Goal: Task Accomplishment & Management: Use online tool/utility

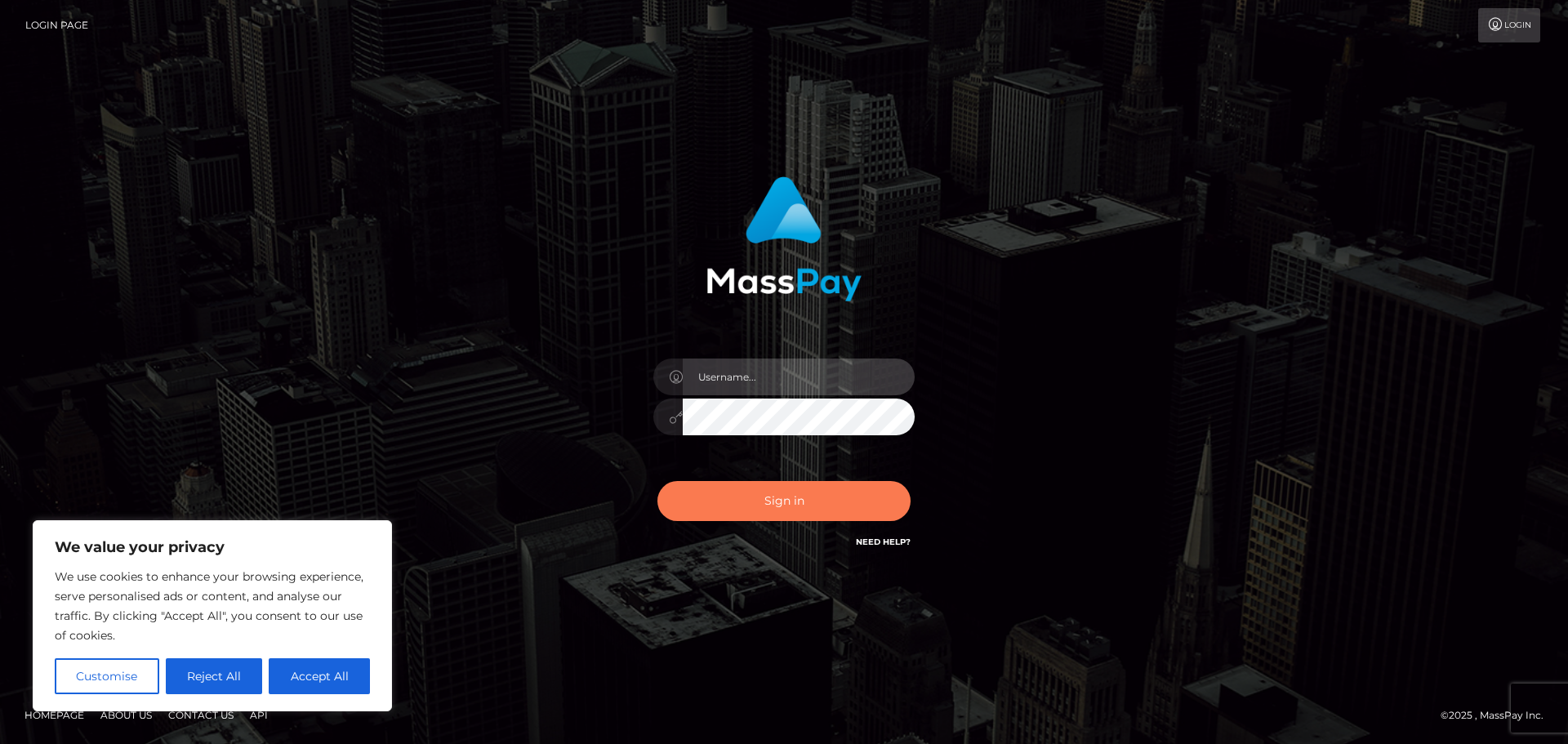
type input "[PERSON_NAME]"
click at [812, 506] on button "Sign in" at bounding box center [783, 500] width 253 height 40
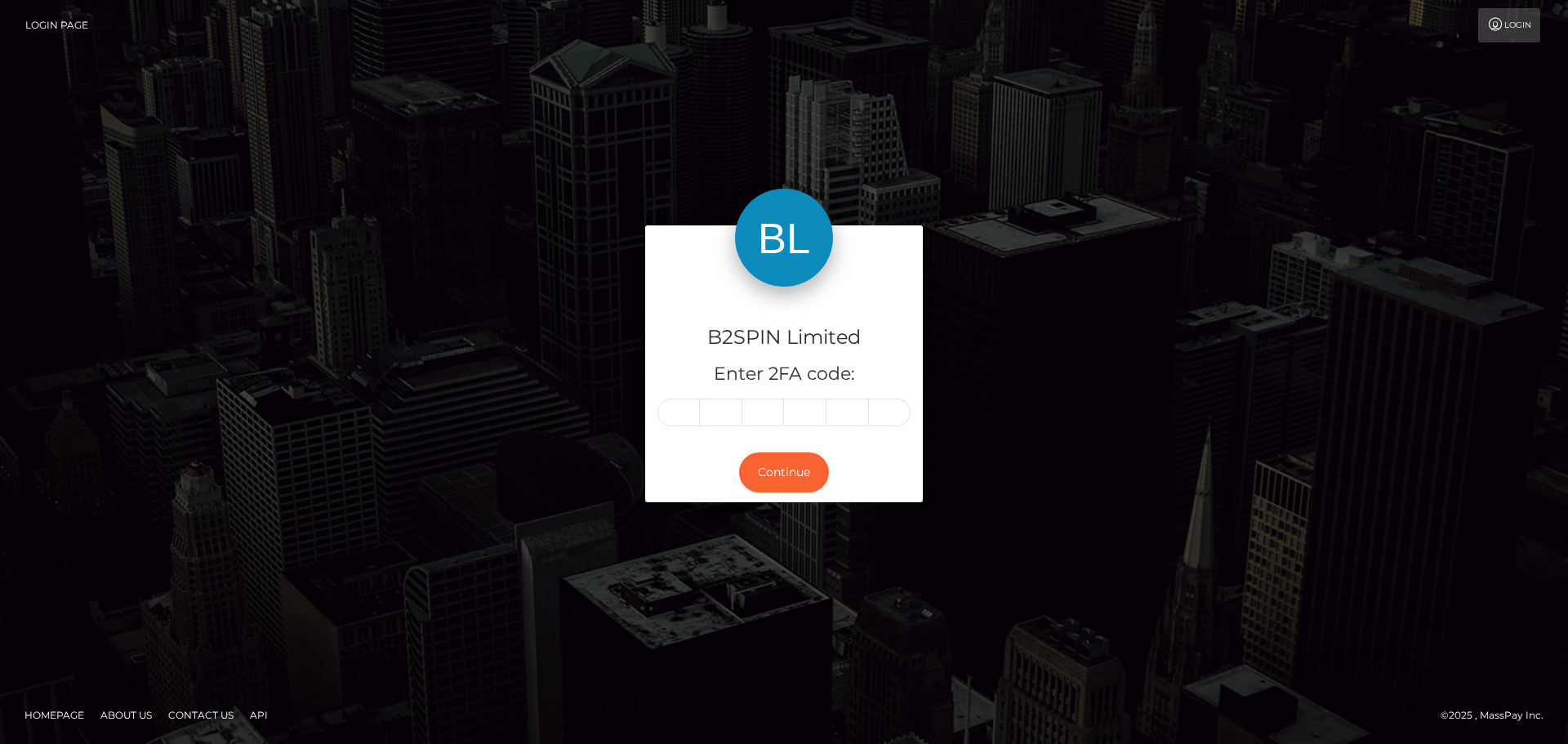
click at [679, 410] on input "text" at bounding box center [678, 411] width 43 height 27
type input "0"
type input "8"
type input "6"
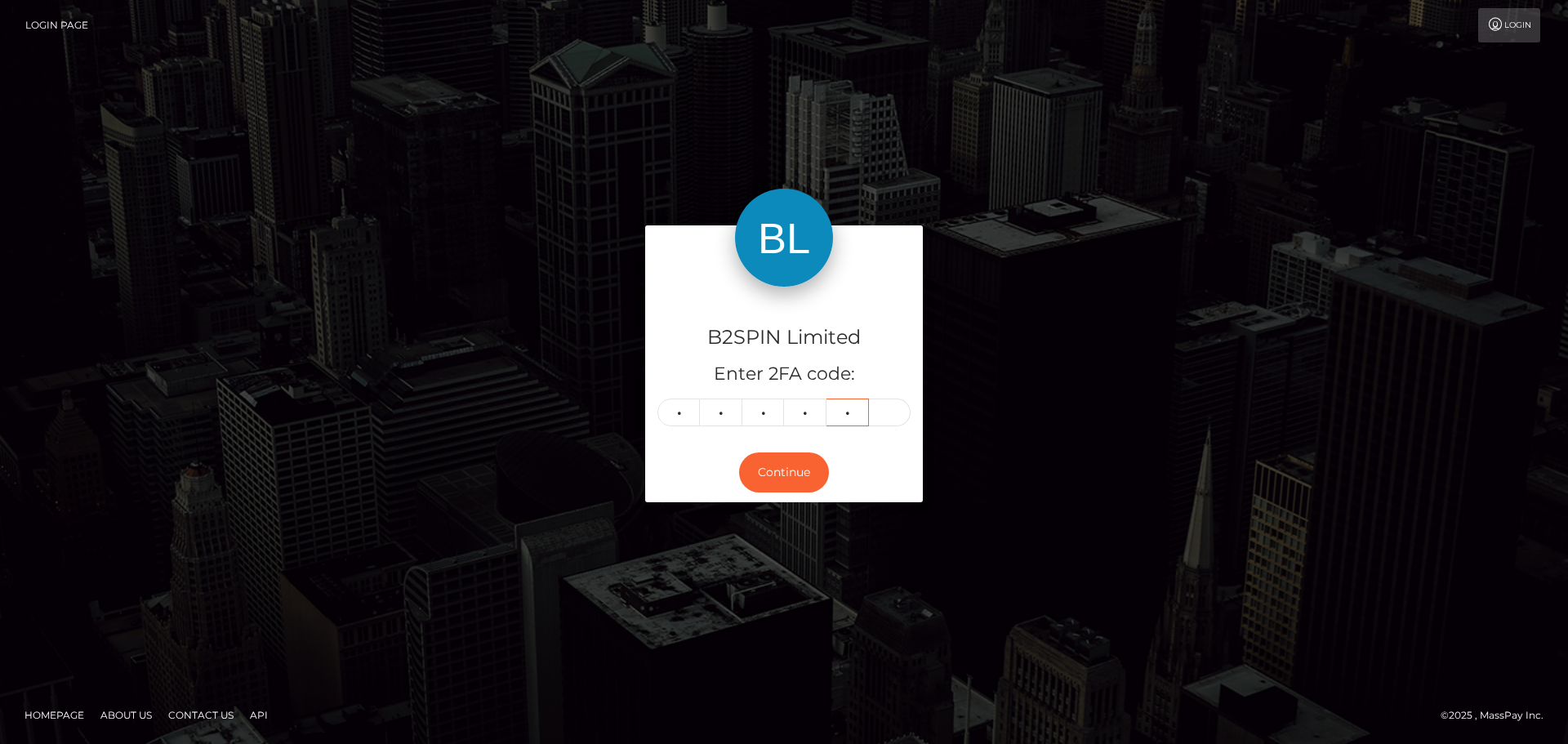
type input "9"
type input "1"
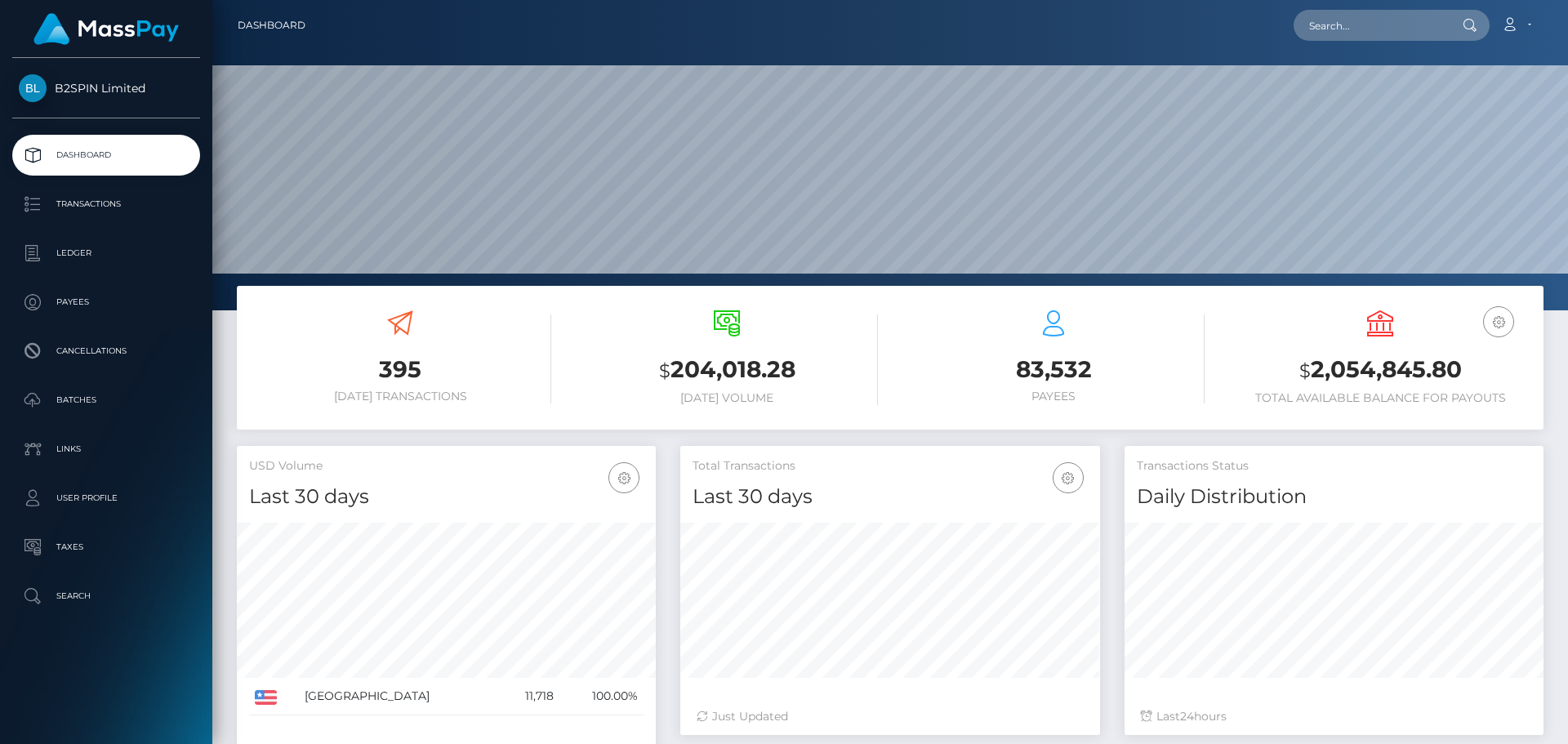
scroll to position [290, 419]
click at [106, 204] on p "Transactions" at bounding box center [106, 204] width 175 height 25
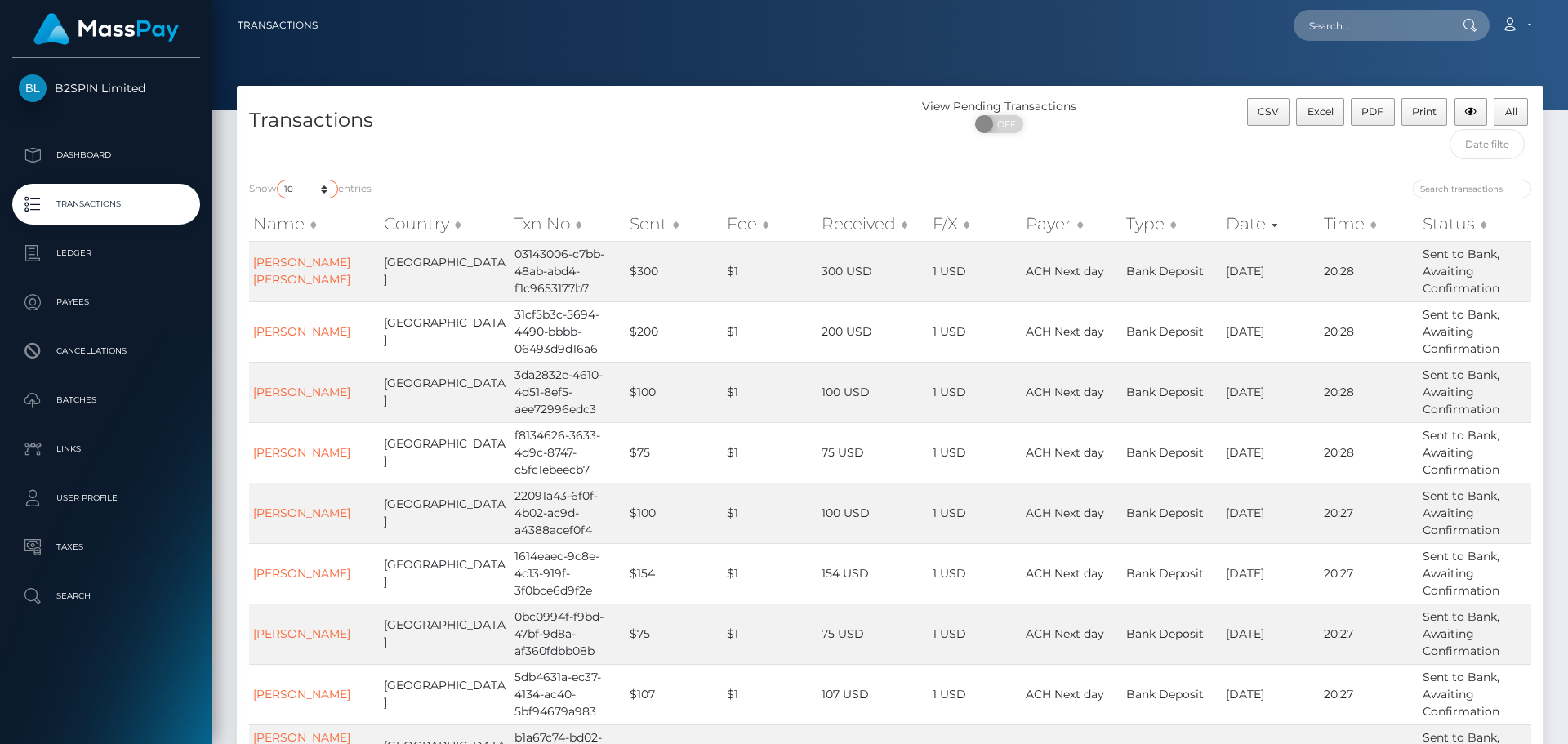
click at [321, 185] on select "10 25 50 100 250 500 1,000 3,500" at bounding box center [307, 189] width 61 height 19
select select "3500"
click at [278, 180] on select "10 25 50 100 250 500 1,000 3,500" at bounding box center [307, 189] width 61 height 19
click at [828, 743] on td "130 USD" at bounding box center [874, 755] width 112 height 60
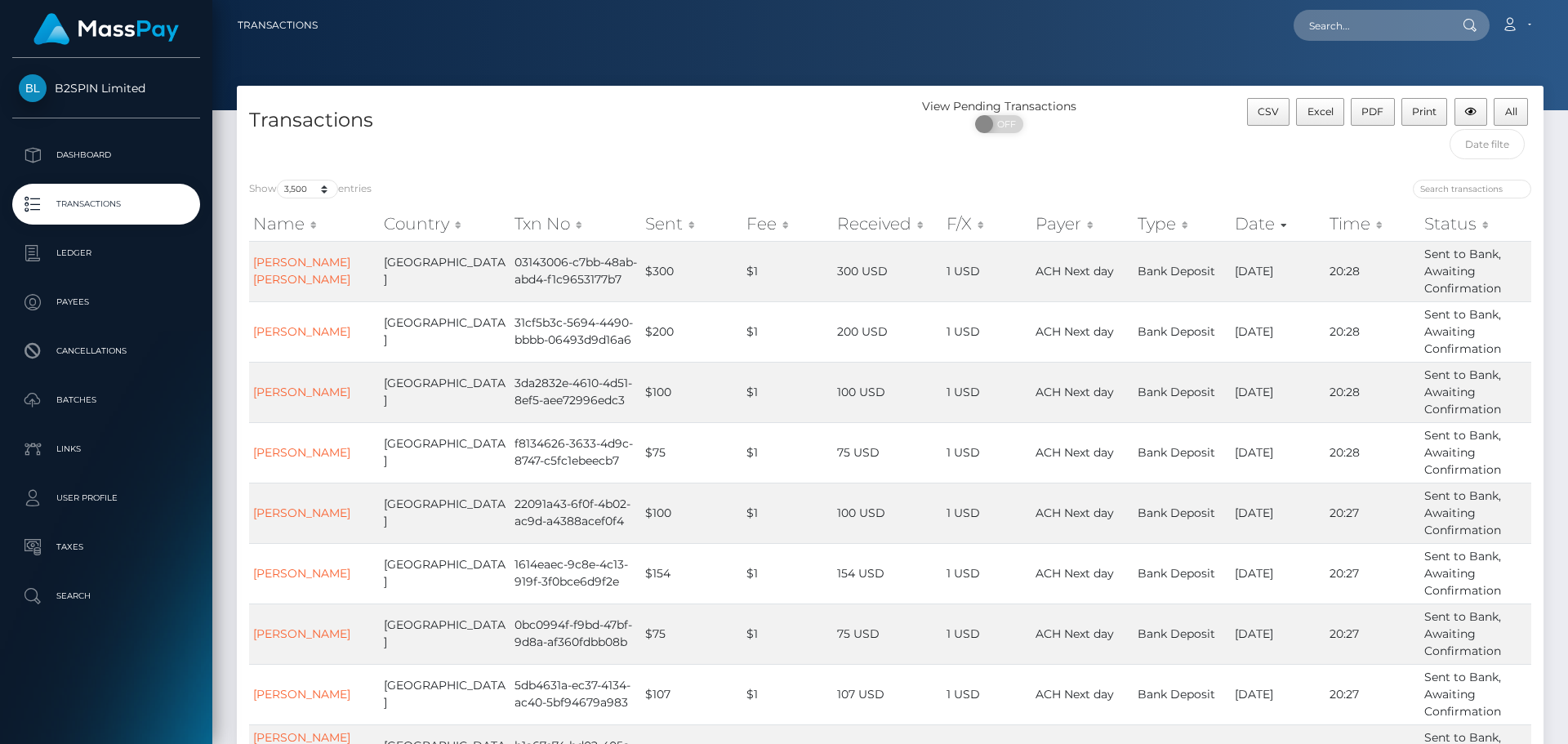
drag, startPoint x: 869, startPoint y: 130, endPoint x: 880, endPoint y: 130, distance: 11.0
click at [872, 130] on h4 "Transactions" at bounding box center [563, 121] width 629 height 28
click at [1337, 115] on button "Excel" at bounding box center [1321, 112] width 48 height 27
